Goal: Information Seeking & Learning: Learn about a topic

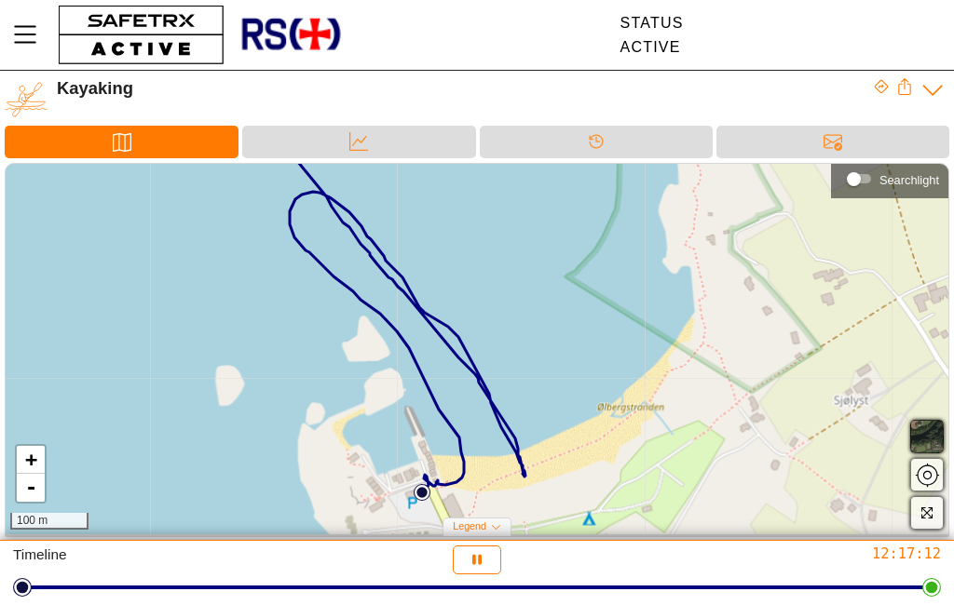
click at [19, 477] on link "-" at bounding box center [31, 488] width 28 height 28
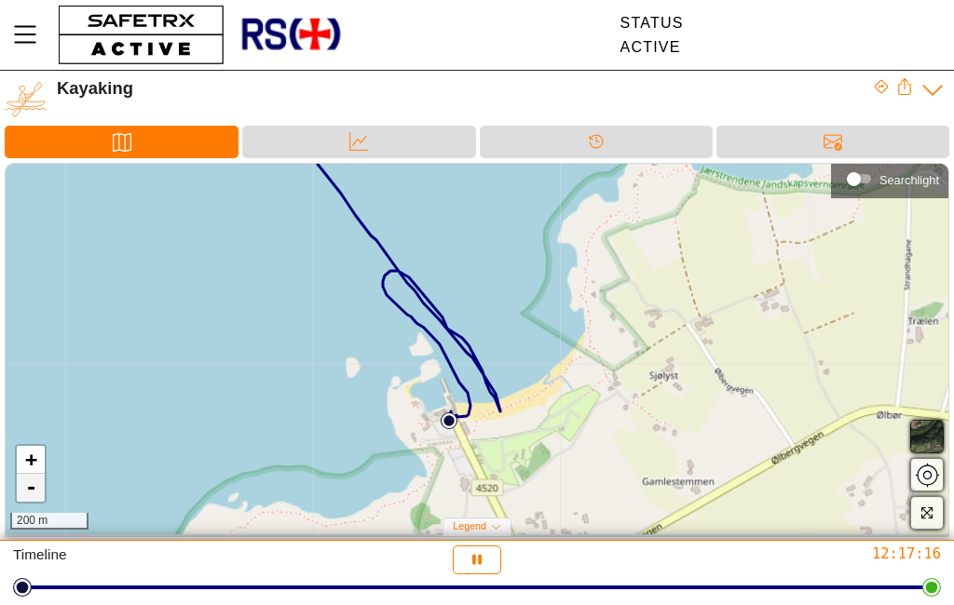
click at [22, 487] on link "-" at bounding box center [31, 488] width 28 height 28
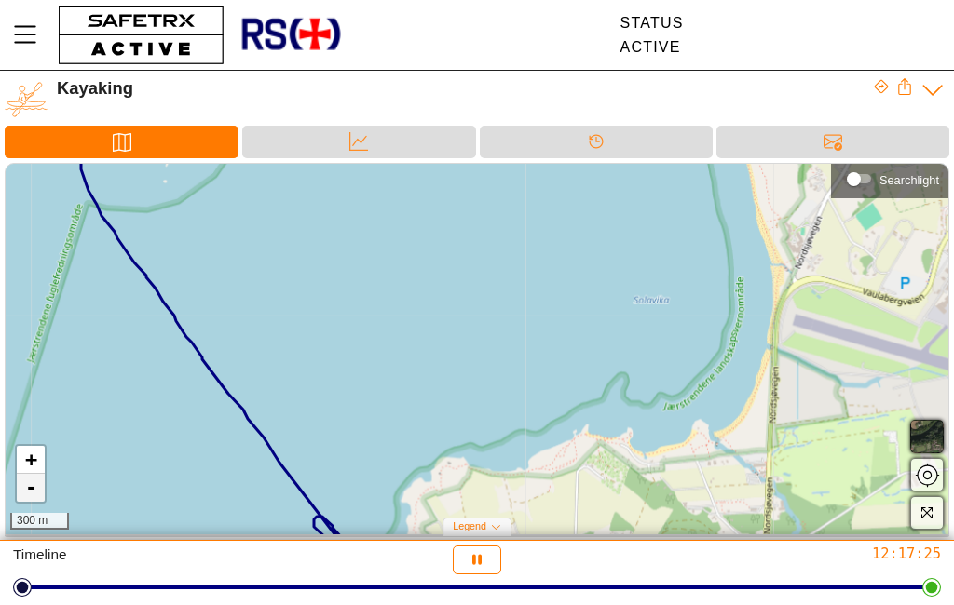
click at [21, 489] on link "-" at bounding box center [31, 488] width 28 height 28
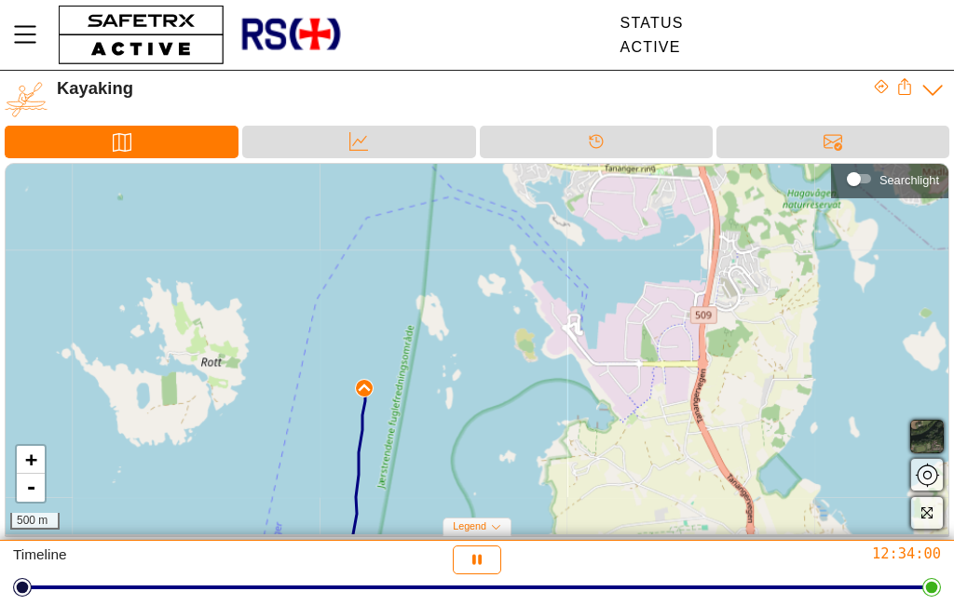
click at [922, 431] on span "button" at bounding box center [926, 437] width 22 height 22
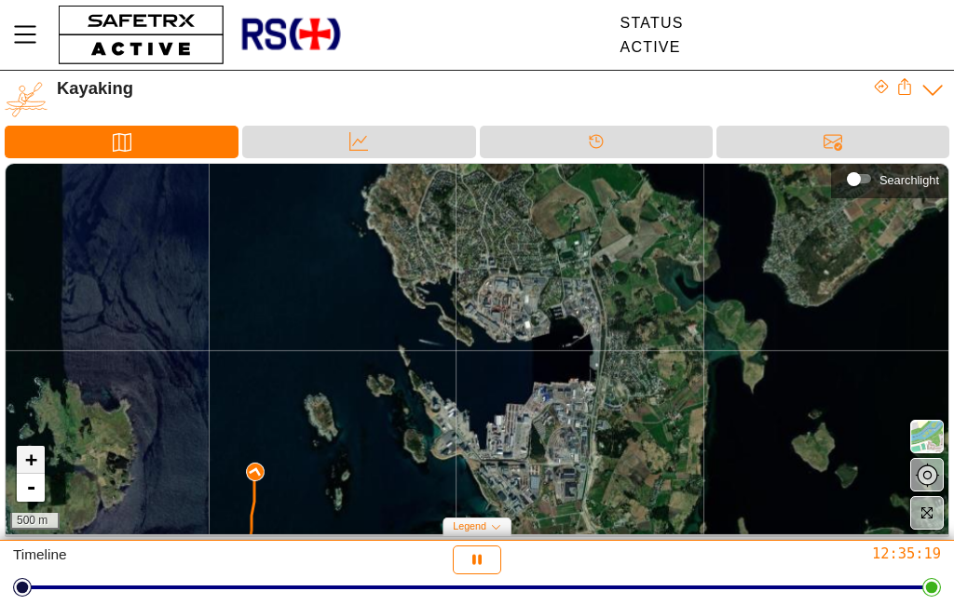
click at [24, 454] on link "+" at bounding box center [31, 460] width 28 height 28
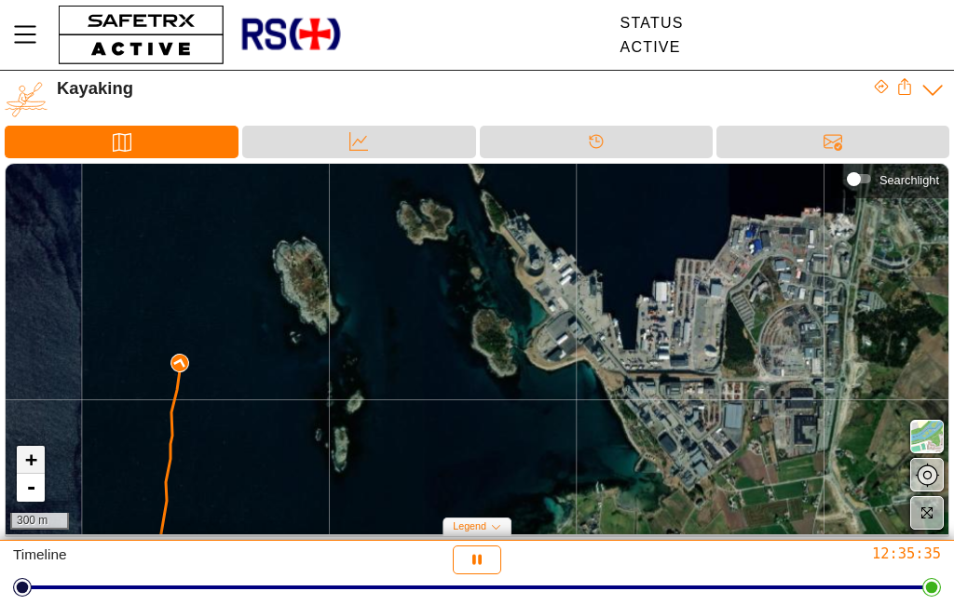
click at [27, 458] on link "+" at bounding box center [31, 460] width 28 height 28
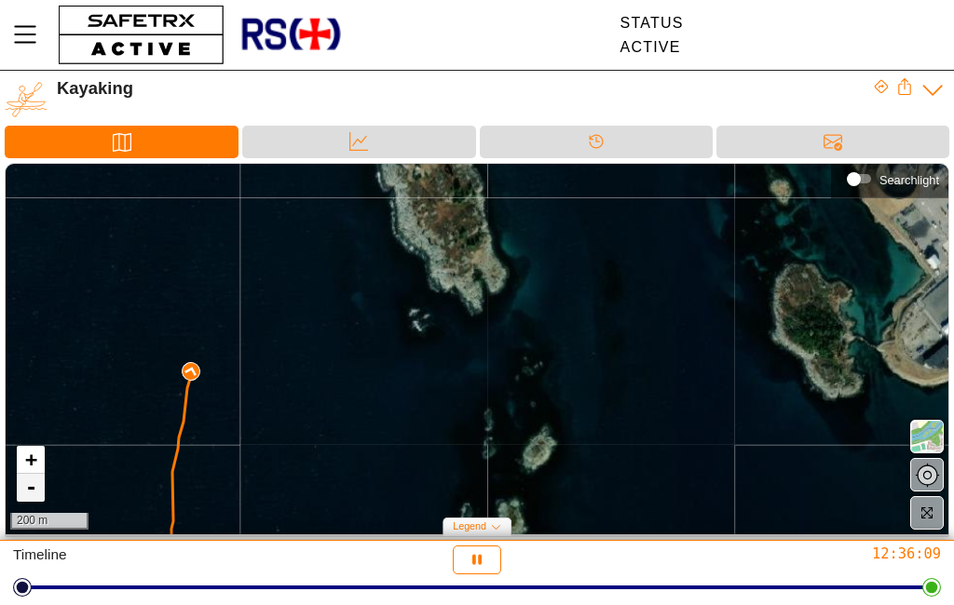
click at [18, 491] on link "-" at bounding box center [31, 488] width 28 height 28
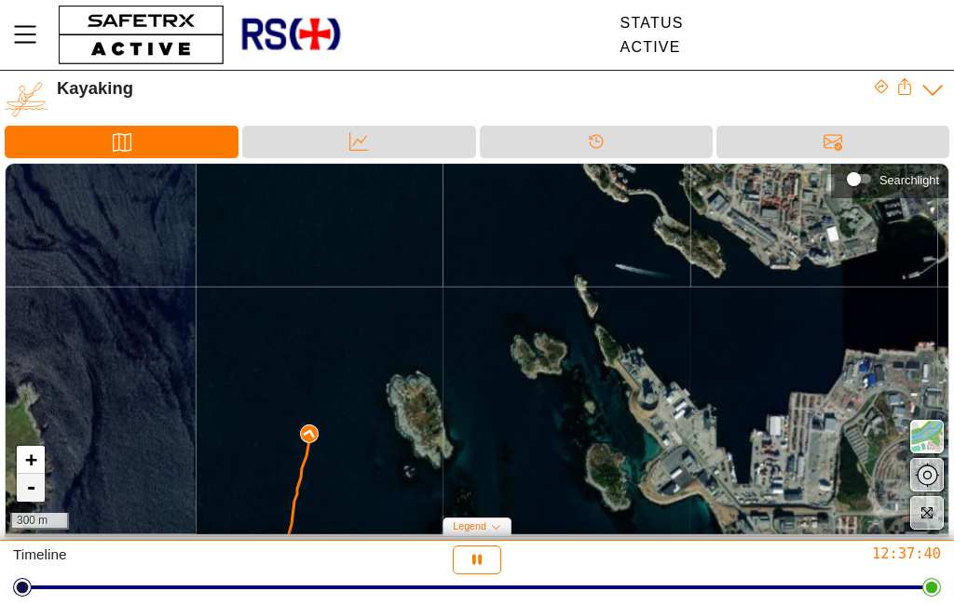
click at [32, 481] on link "-" at bounding box center [31, 488] width 28 height 28
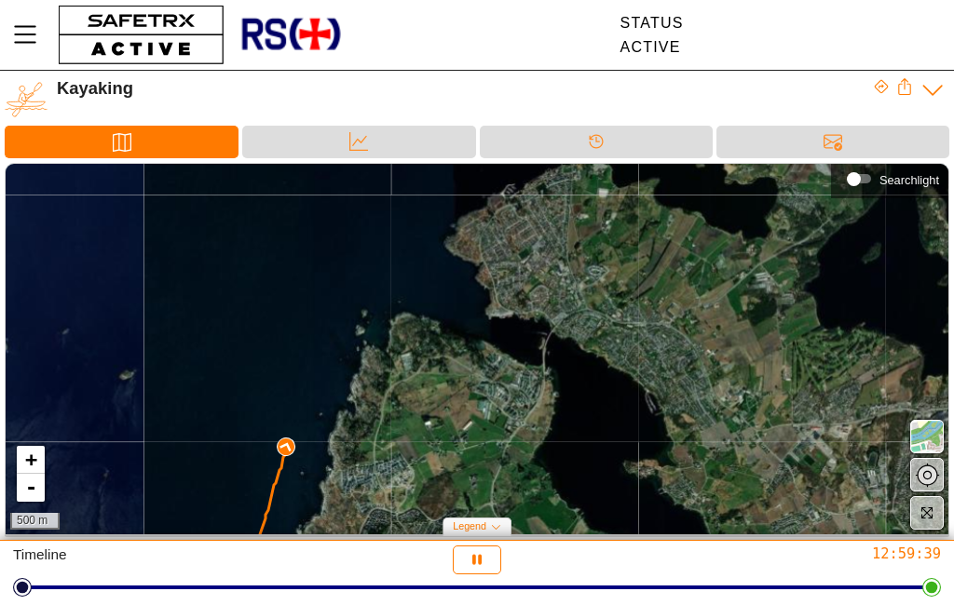
click at [5, 600] on div "Timeline 12:59:39" at bounding box center [477, 573] width 954 height 64
click at [107, 598] on div at bounding box center [476, 588] width 909 height 26
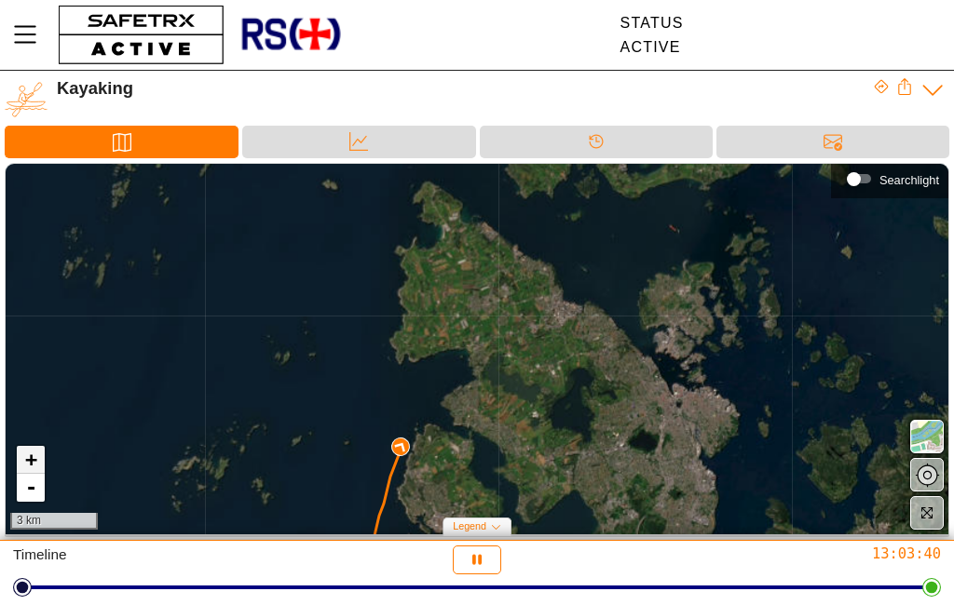
click at [32, 450] on link "+" at bounding box center [31, 460] width 28 height 28
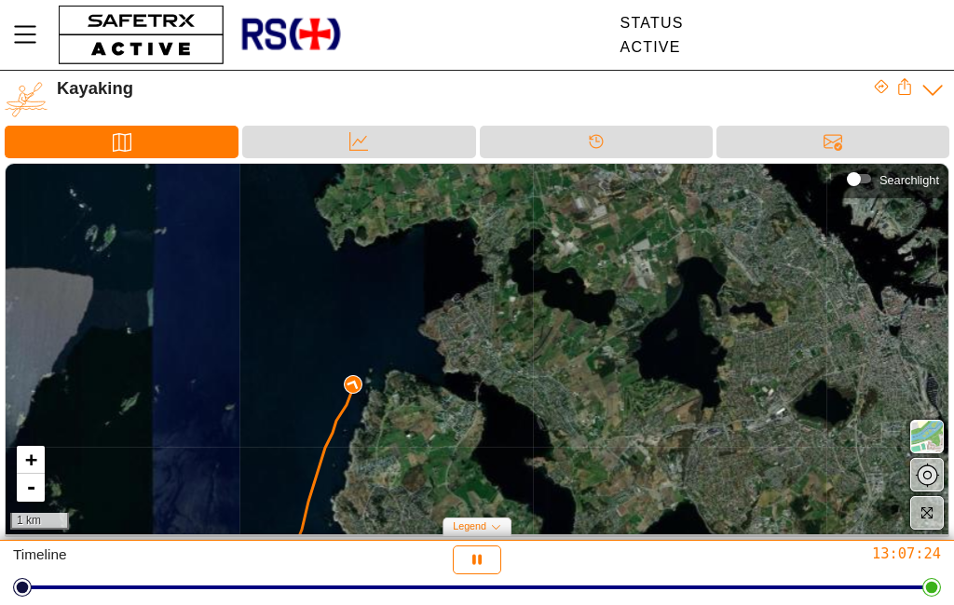
click at [472, 536] on div "Legend" at bounding box center [476, 527] width 69 height 19
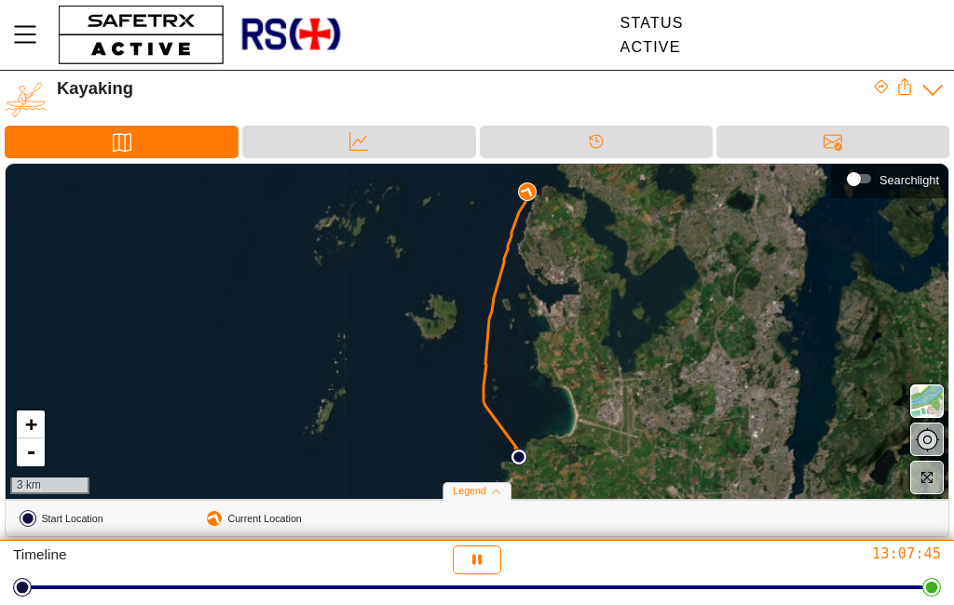
click at [450, 496] on div "Legend" at bounding box center [476, 491] width 69 height 19
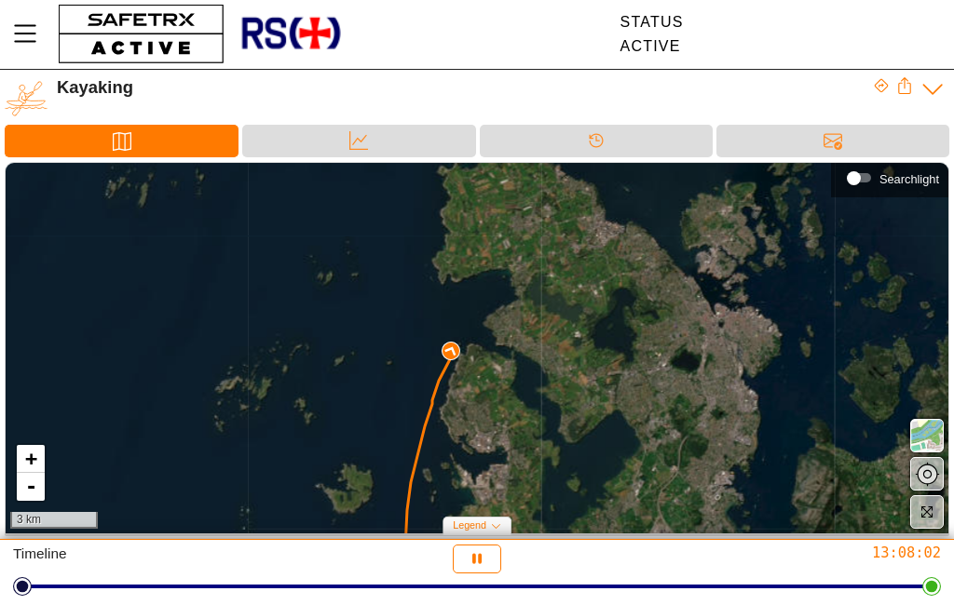
click at [7, 457] on div "+ - 3 km" at bounding box center [477, 349] width 942 height 371
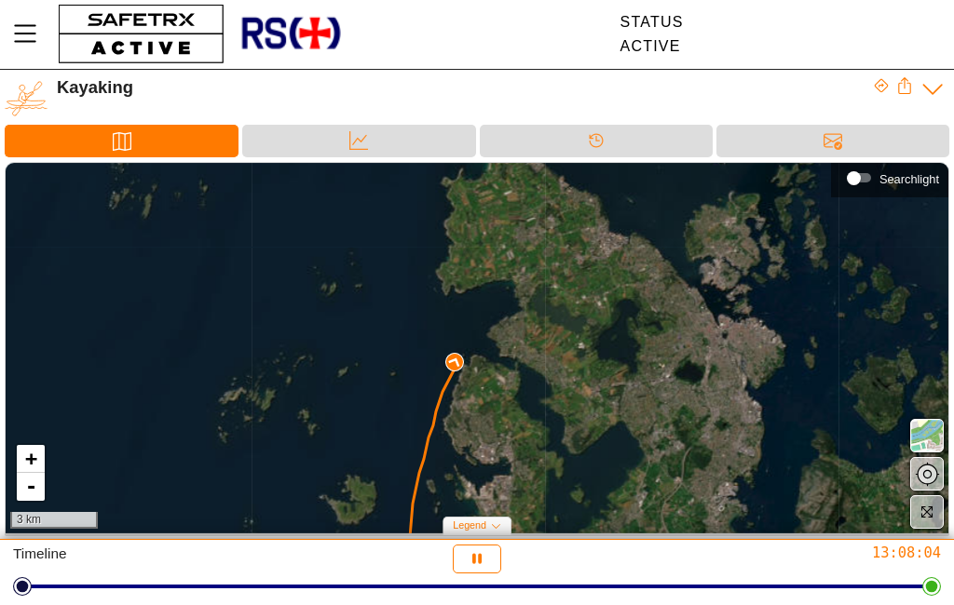
click at [1, 446] on div "+ - 3 km Searchlight Legend Start Location Current Location" at bounding box center [477, 352] width 954 height 379
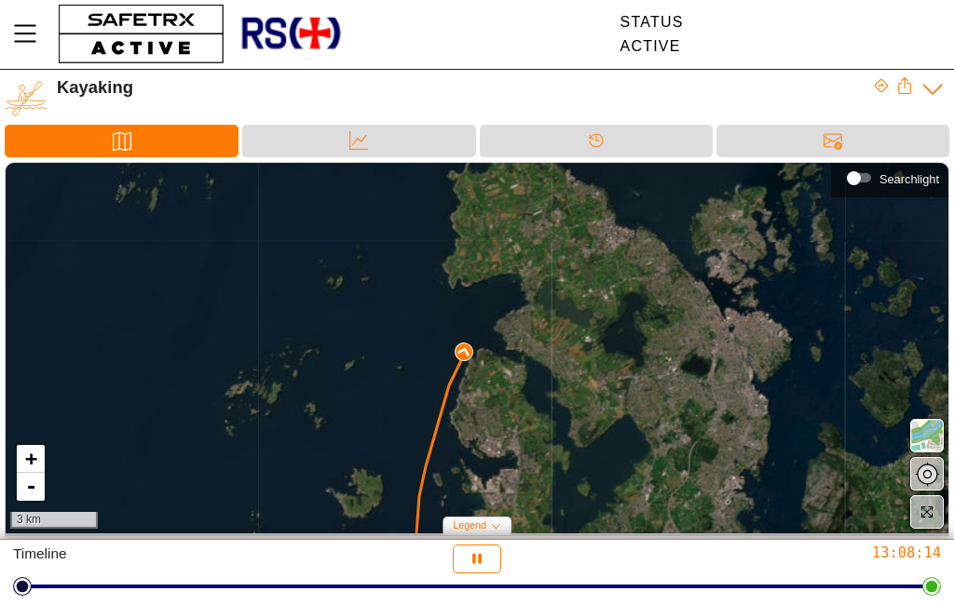
click at [7, 447] on div "+ - 3 km" at bounding box center [477, 349] width 942 height 371
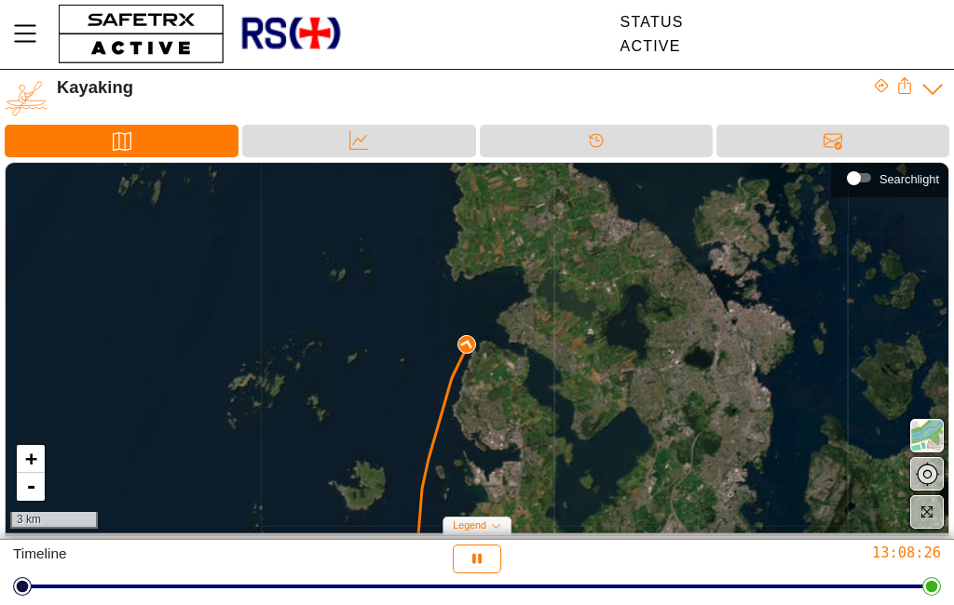
click at [22, 452] on link "+" at bounding box center [31, 460] width 28 height 28
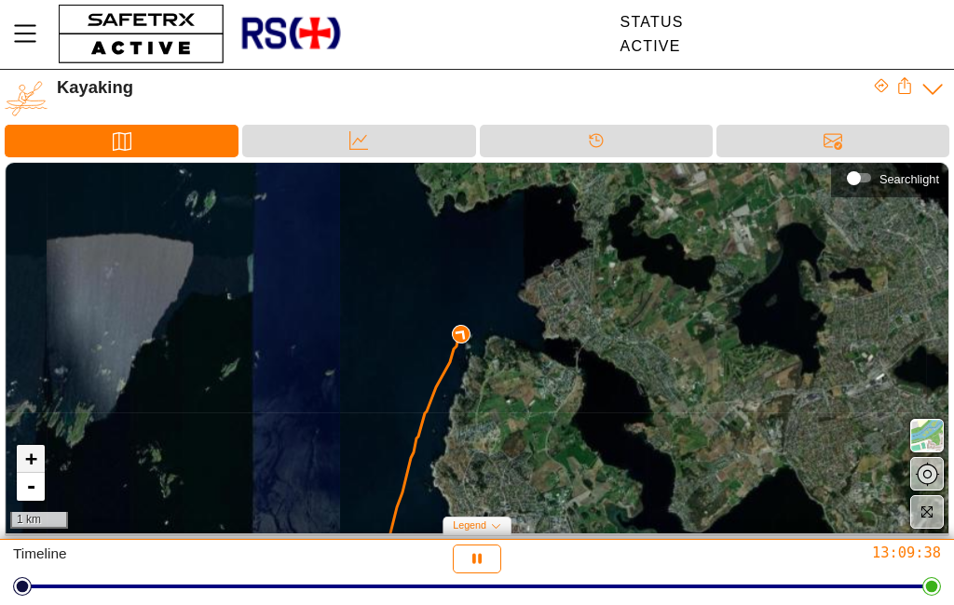
click at [21, 448] on link "+" at bounding box center [31, 460] width 28 height 28
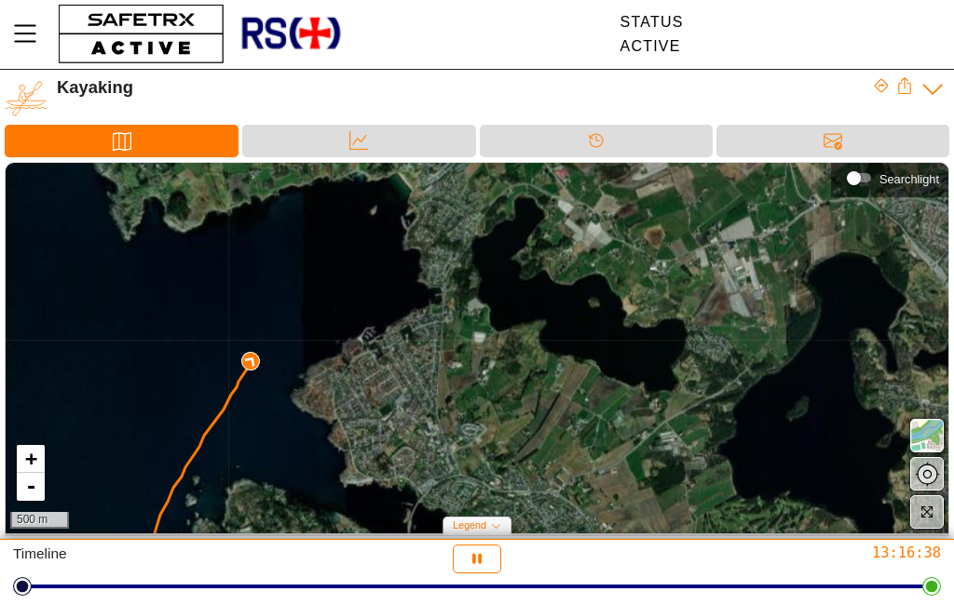
click at [926, 5] on div "Status Active" at bounding box center [651, 35] width 604 height 70
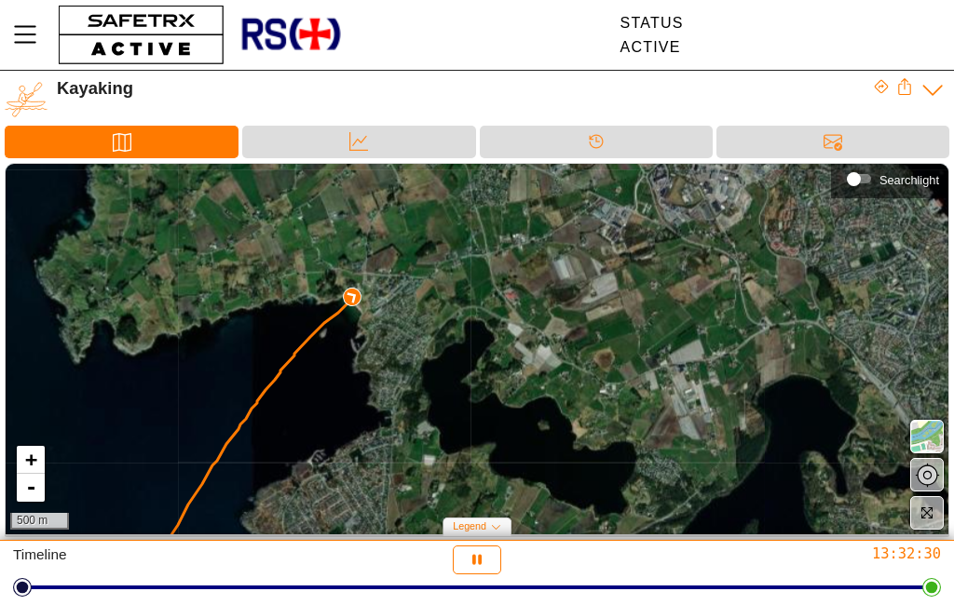
click at [83, 92] on div "Kayaking" at bounding box center [465, 88] width 816 height 20
click at [24, 466] on link "+" at bounding box center [31, 460] width 28 height 28
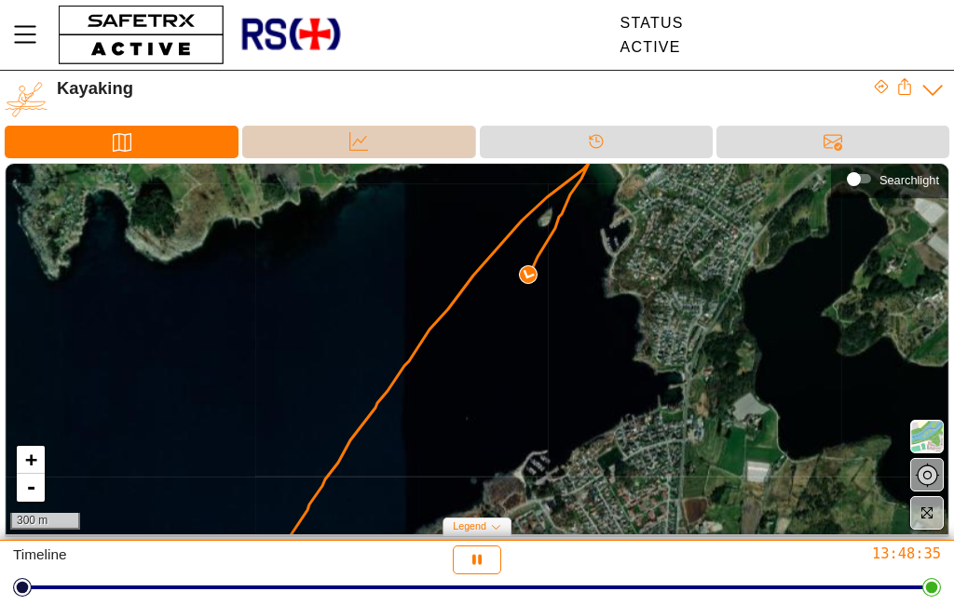
click at [355, 144] on icon at bounding box center [358, 141] width 19 height 19
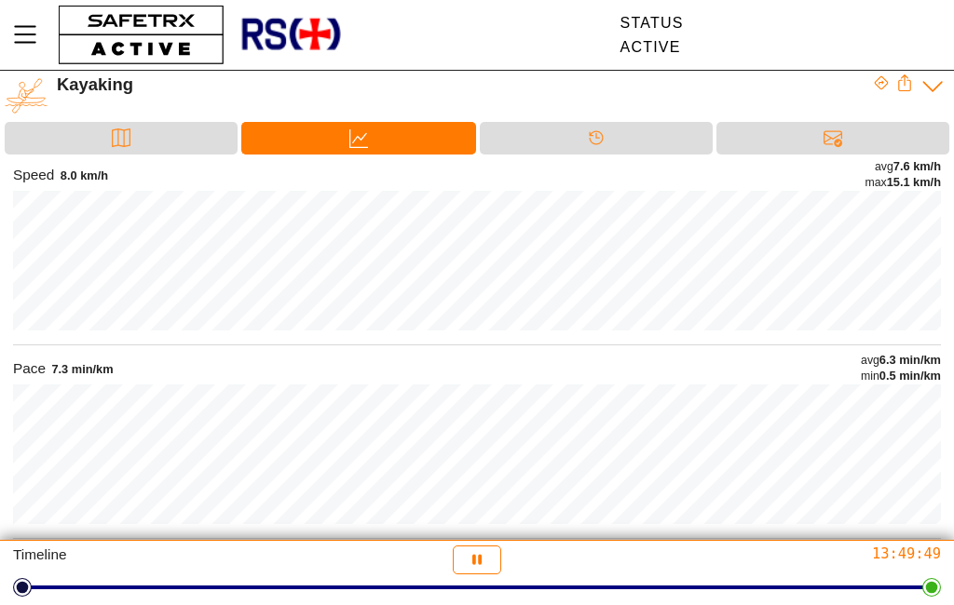
scroll to position [57, 0]
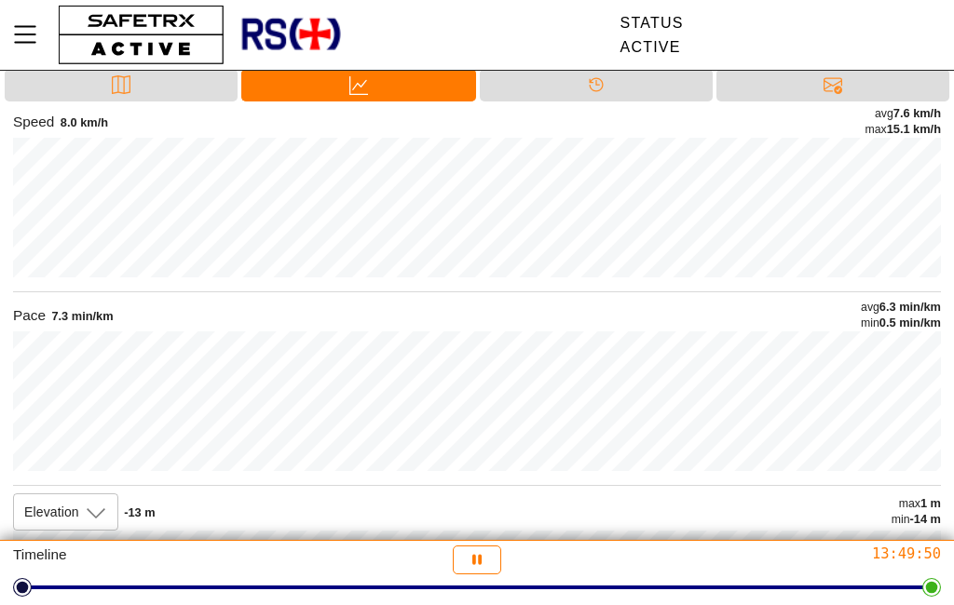
click at [183, 78] on div "Map" at bounding box center [121, 85] width 233 height 33
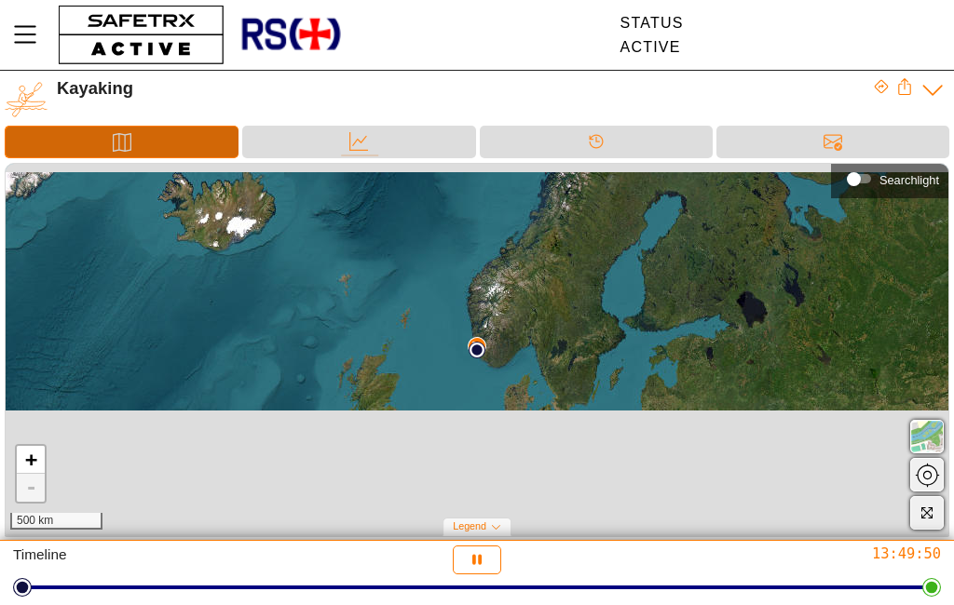
scroll to position [0, 0]
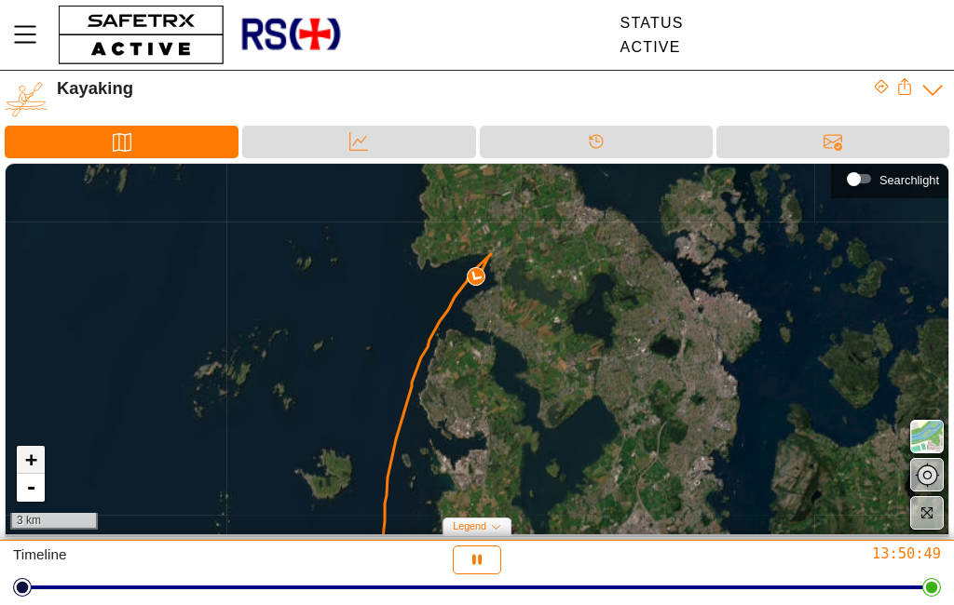
click at [36, 454] on link "+" at bounding box center [31, 460] width 28 height 28
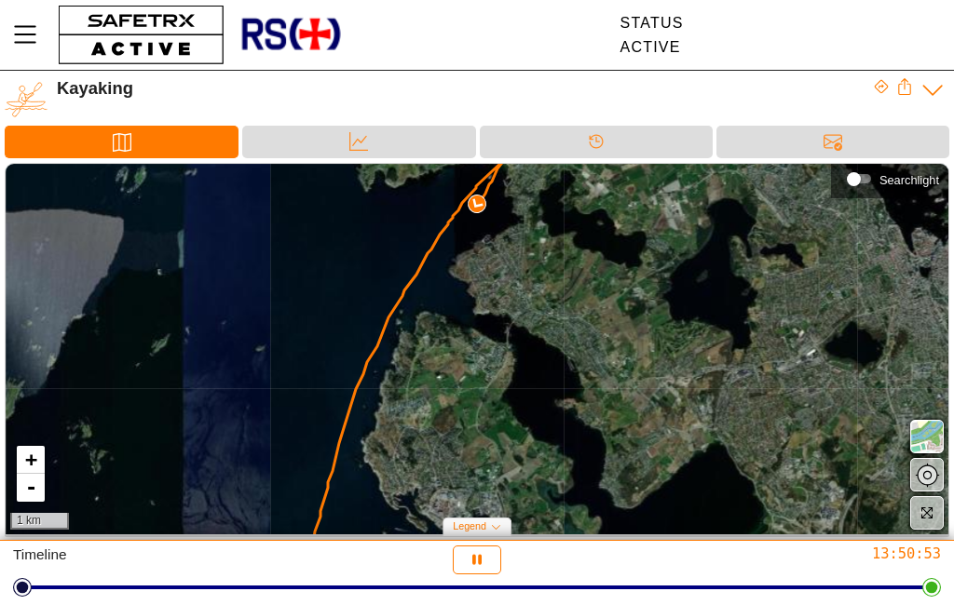
click at [29, 449] on link "+" at bounding box center [31, 460] width 28 height 28
